Goal: Information Seeking & Learning: Understand process/instructions

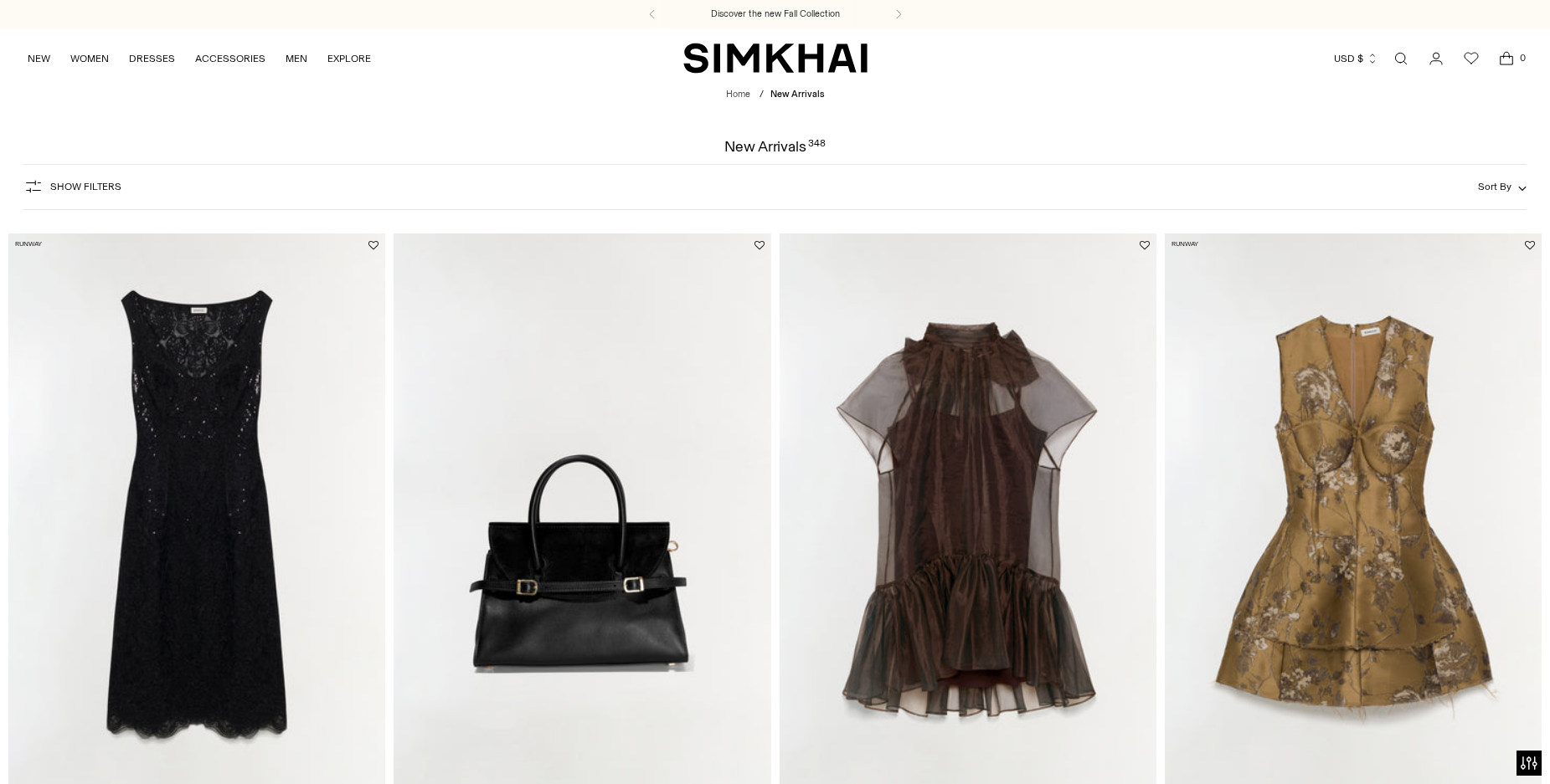
click at [1398, 58] on link "Open search modal" at bounding box center [1401, 58] width 34 height 34
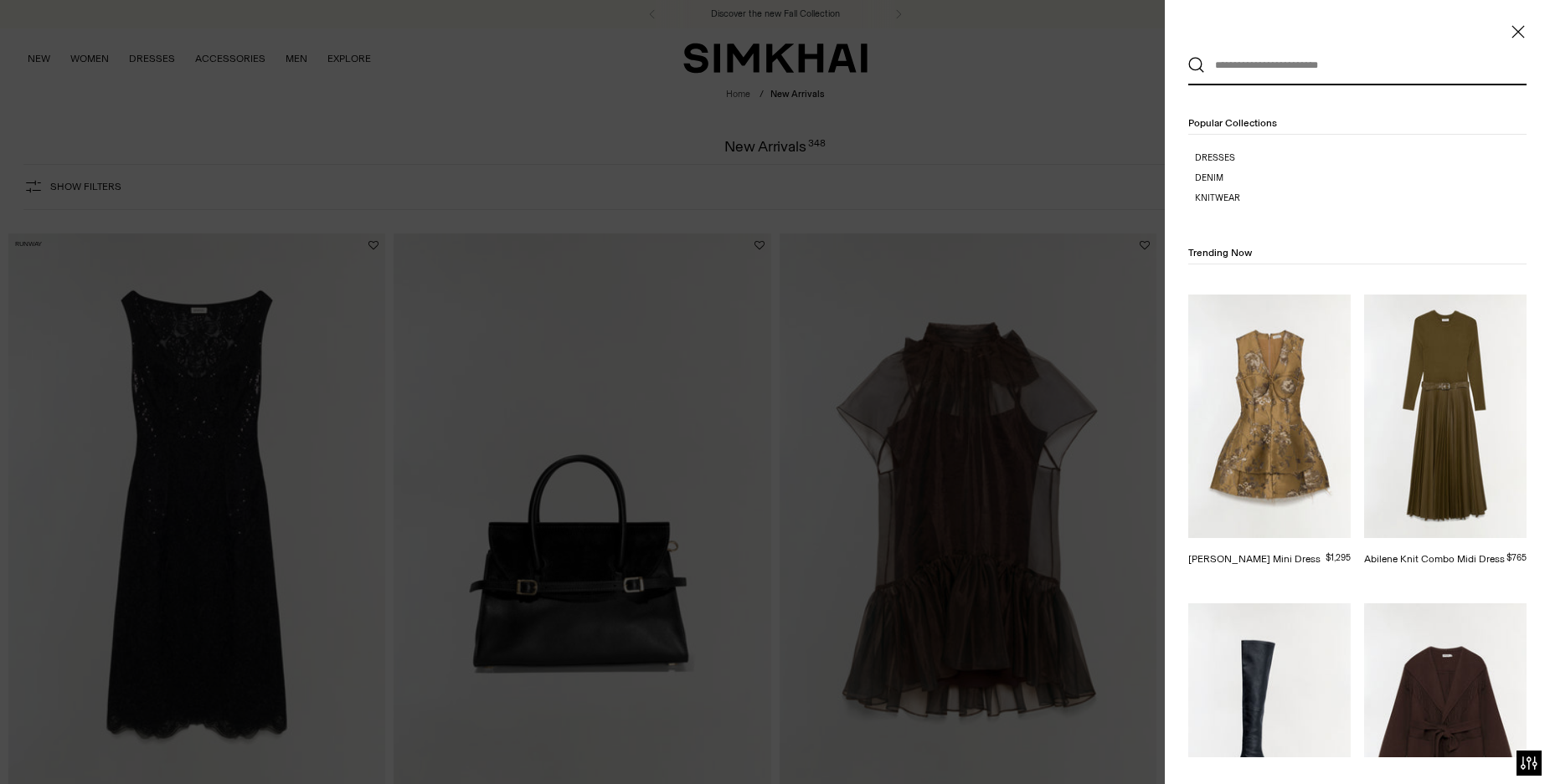
click at [1387, 67] on input "text" at bounding box center [1353, 64] width 297 height 36
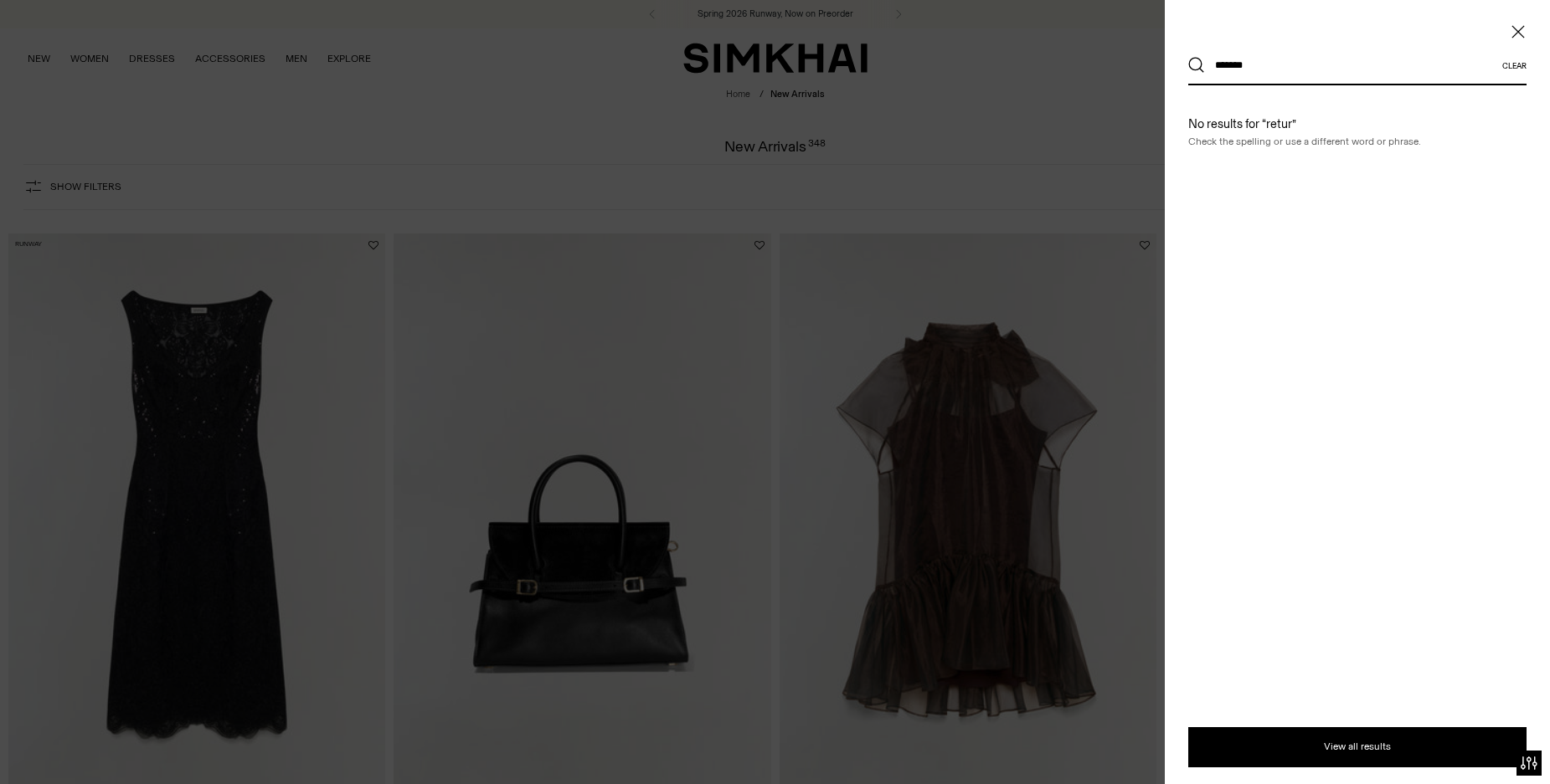
click at [1188, 57] on button "Search" at bounding box center [1197, 65] width 17 height 17
type input "********"
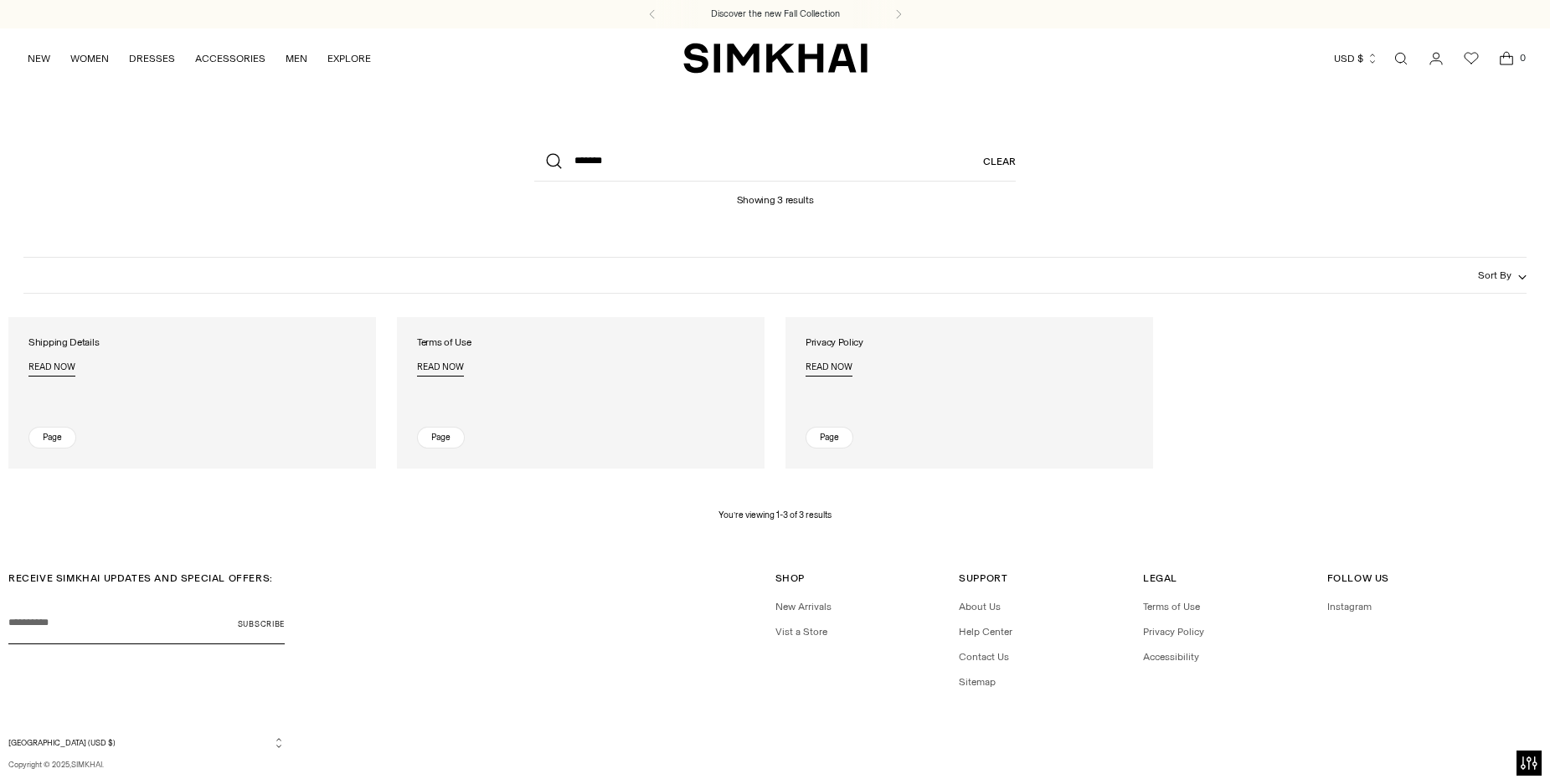
scroll to position [40, 0]
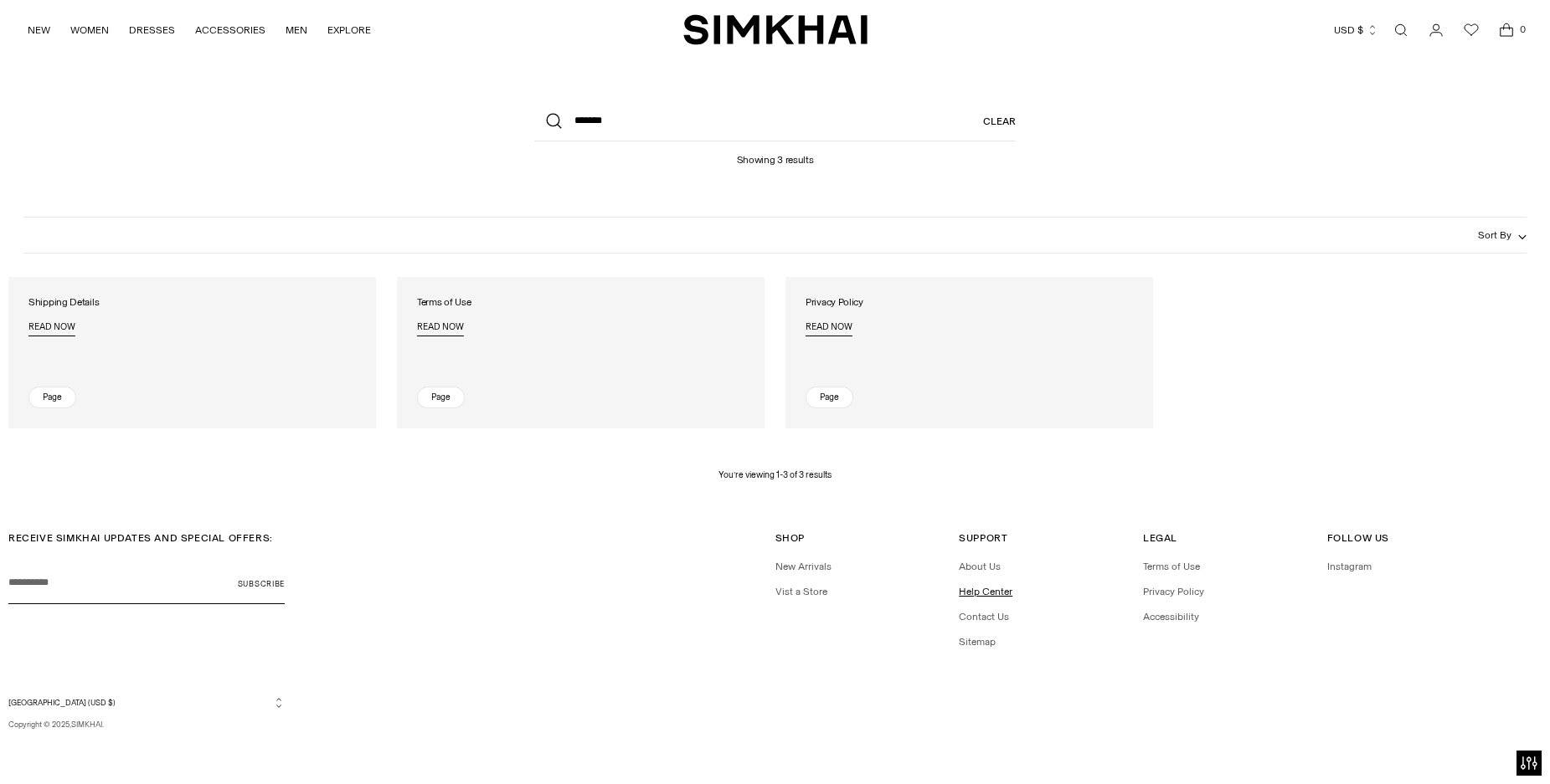
click at [993, 591] on link "Help Center" at bounding box center [985, 592] width 53 height 12
